Goal: Information Seeking & Learning: Understand process/instructions

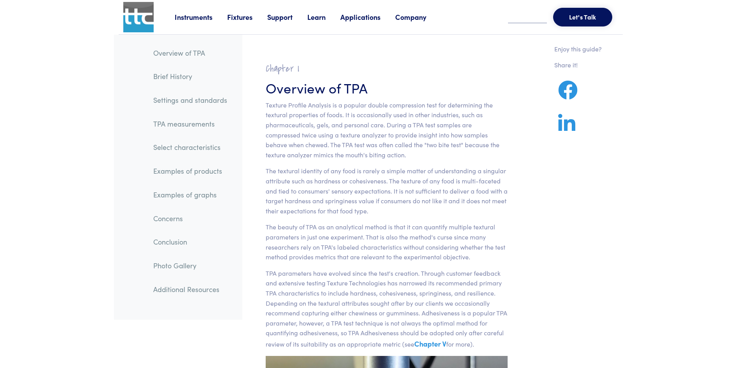
click at [204, 145] on link "Select characteristics" at bounding box center [190, 147] width 86 height 18
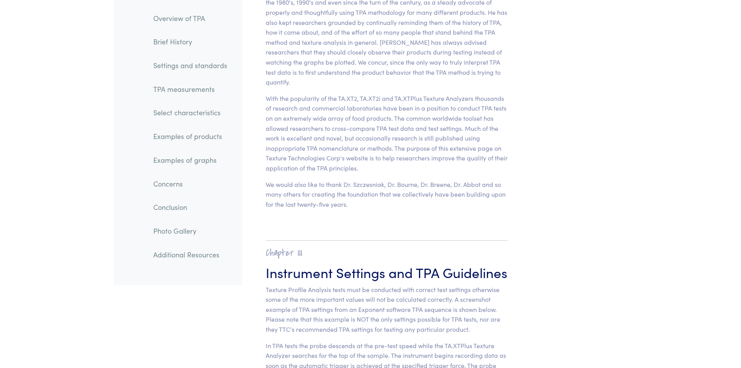
scroll to position [6055, 0]
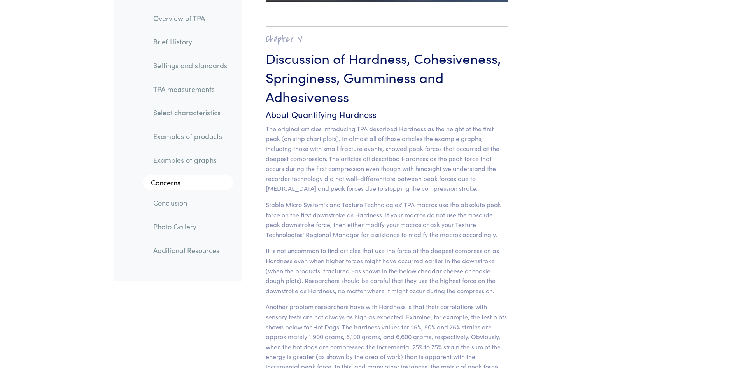
click at [191, 68] on link "Settings and standards" at bounding box center [190, 65] width 86 height 18
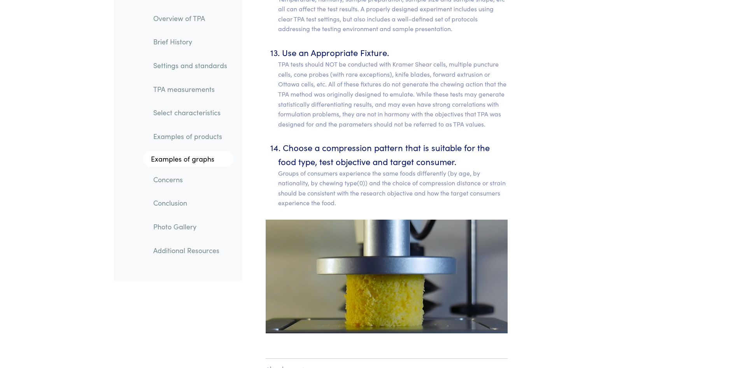
scroll to position [4564, 0]
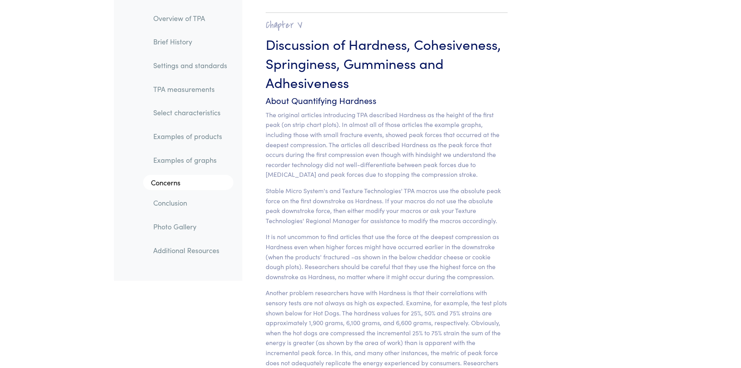
scroll to position [6094, 0]
